Goal: Task Accomplishment & Management: Use online tool/utility

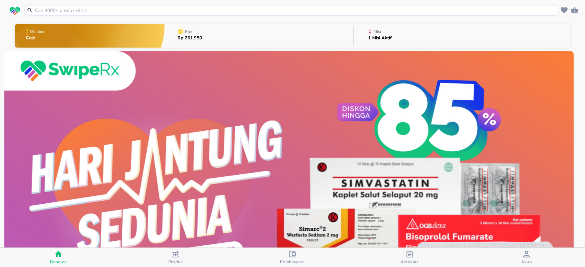
click at [394, 32] on button "Misi 1 Misi Aktif" at bounding box center [462, 35] width 217 height 27
